Goal: Find specific page/section: Find specific page/section

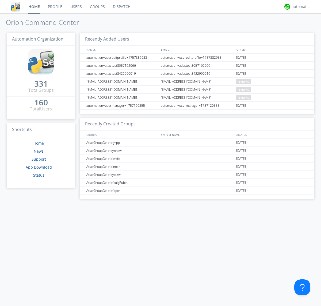
click at [121, 7] on link "Dispatch" at bounding box center [122, 6] width 26 height 13
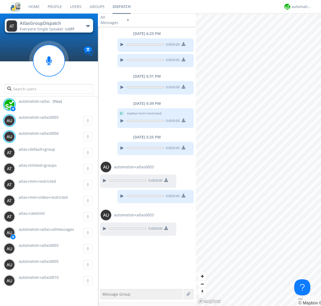
click at [88, 26] on div "button" at bounding box center [88, 26] width 4 height 2
click at [0, 0] on span "AtlasGroupDispatch2" at bounding box center [0, 0] width 0 height 0
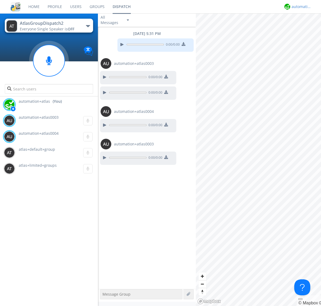
click at [300, 7] on div "automation+atlas" at bounding box center [301, 6] width 20 height 5
